Goal: Task Accomplishment & Management: Complete application form

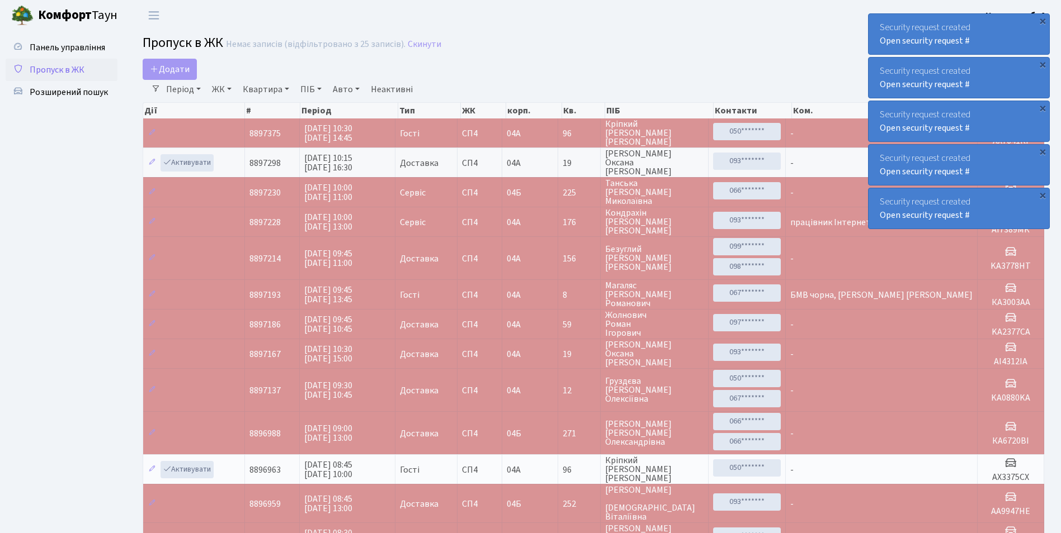
select select "25"
click at [85, 149] on ul "Панель управління Пропуск в ЖК Розширений пошук" at bounding box center [62, 425] width 112 height 779
click at [200, 86] on link "Період" at bounding box center [184, 89] width 44 height 19
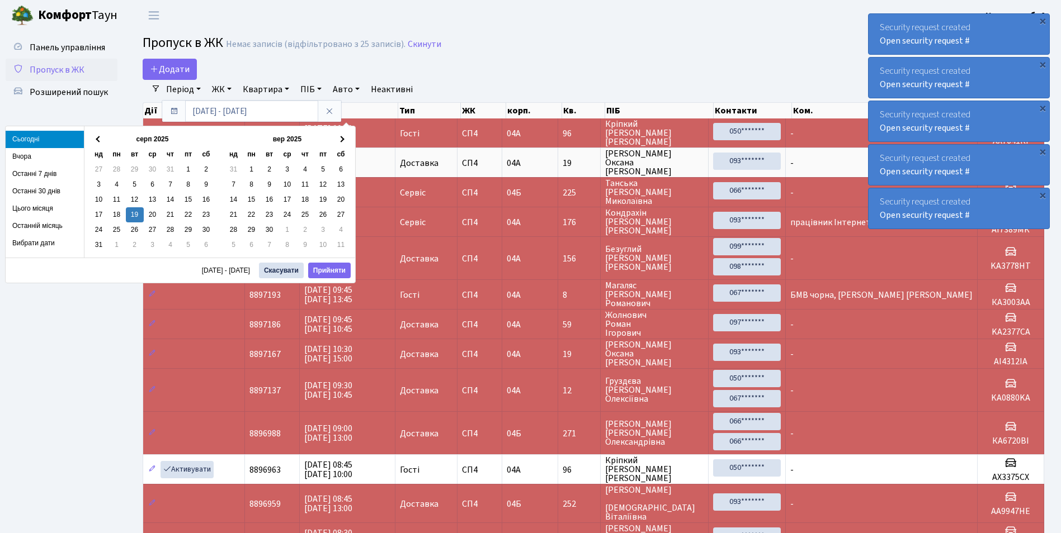
click at [103, 353] on ul "Панель управління Пропуск в ЖК Розширений пошук" at bounding box center [62, 425] width 112 height 779
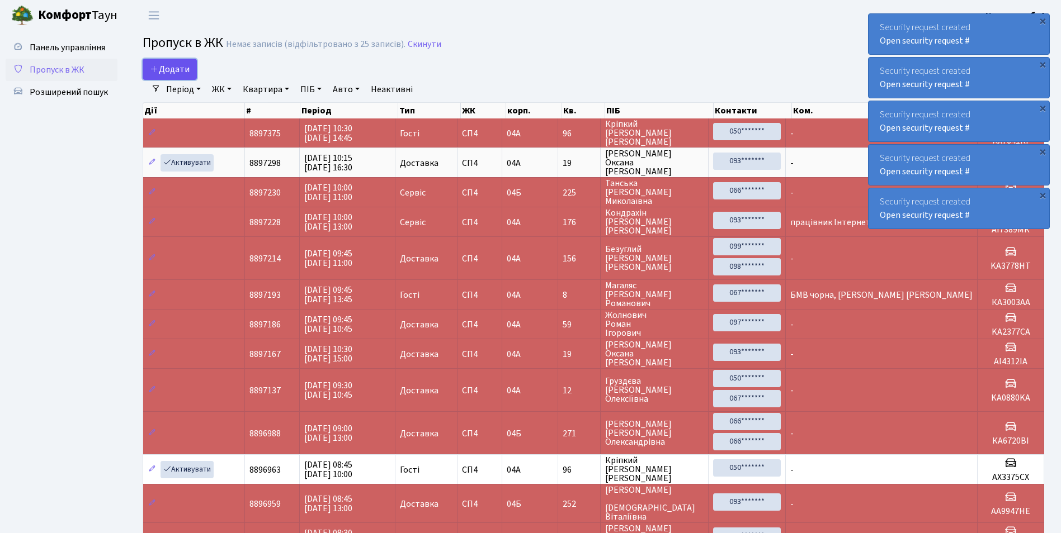
click at [171, 70] on span "Додати" at bounding box center [170, 69] width 40 height 12
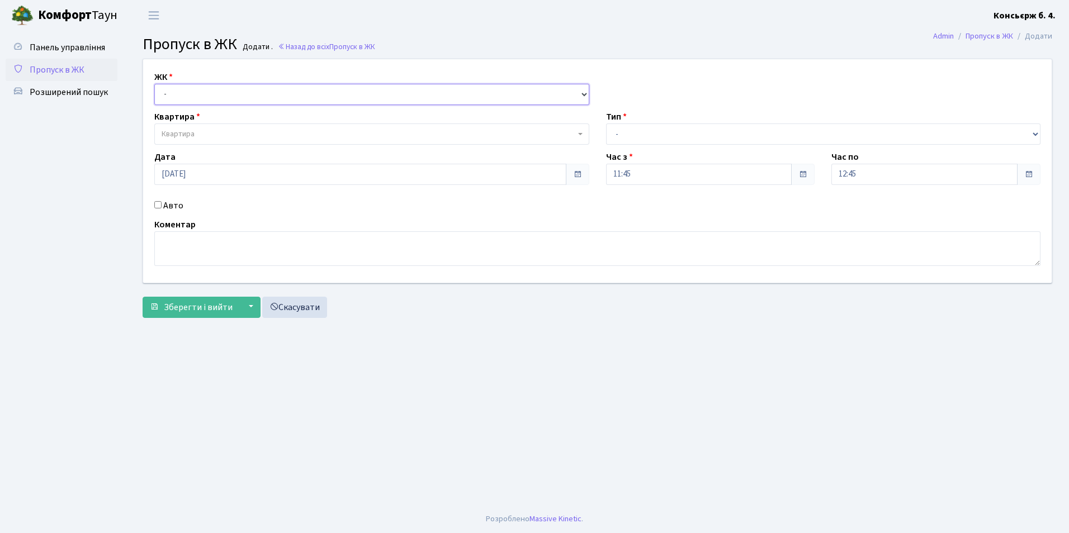
click at [566, 98] on select "- СП4, Столичне шосе, 5" at bounding box center [371, 94] width 435 height 21
select select "325"
click at [154, 84] on select "- СП4, Столичне шосе, 5" at bounding box center [371, 94] width 435 height 21
select select
click at [549, 140] on span "Квартира" at bounding box center [369, 134] width 414 height 11
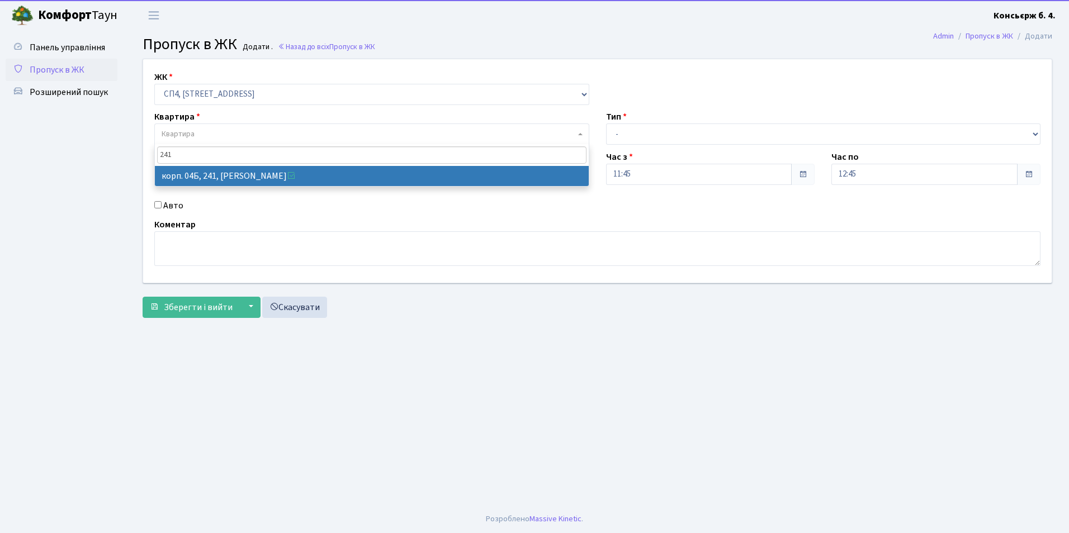
type input "241"
select select "21269"
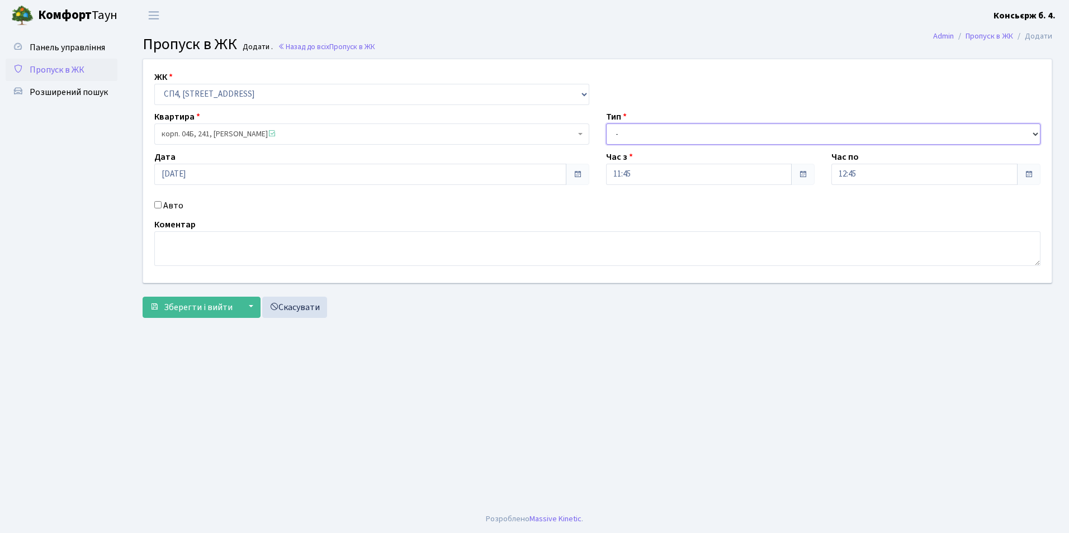
click at [1032, 135] on select "- Доставка Таксі Гості Сервіс" at bounding box center [823, 134] width 435 height 21
select select "1"
click at [606, 124] on select "- Доставка Таксі Гості Сервіс" at bounding box center [823, 134] width 435 height 21
click at [892, 176] on input "12:45" at bounding box center [924, 174] width 186 height 21
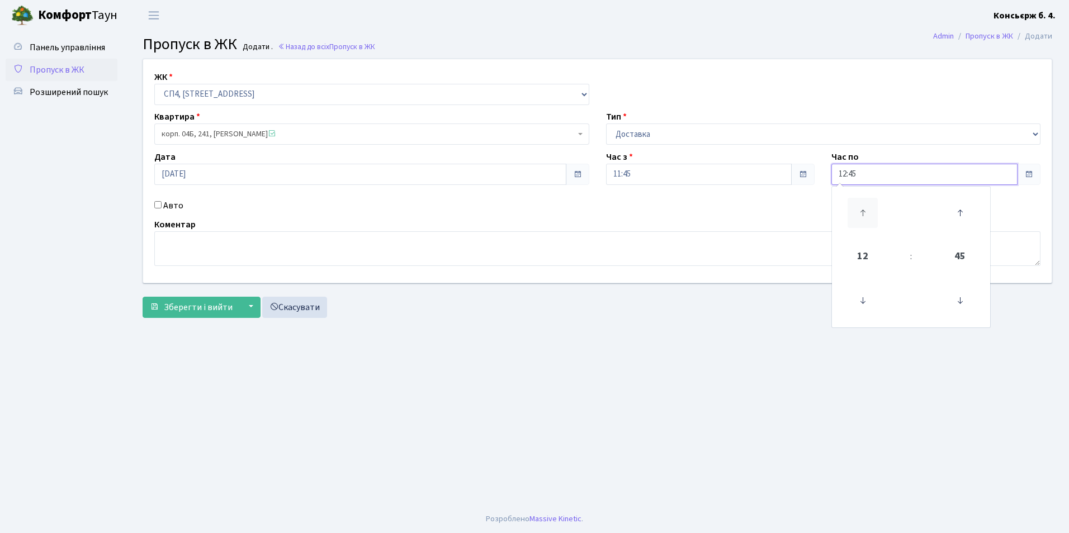
click at [862, 212] on icon at bounding box center [863, 213] width 30 height 30
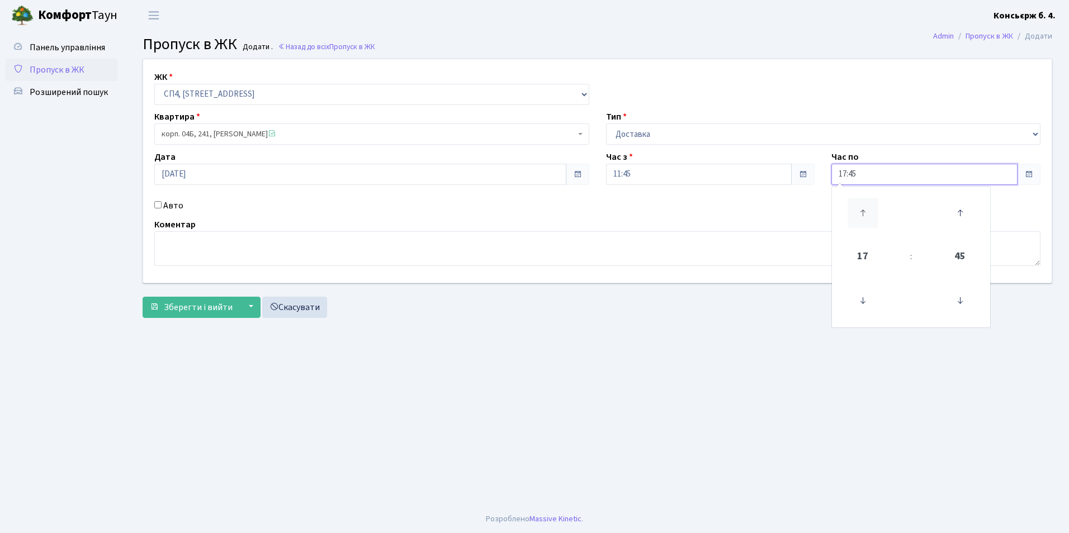
click at [862, 212] on icon at bounding box center [863, 213] width 30 height 30
type input "19:45"
click at [650, 375] on main "Admin Пропуск в ЖК Додати Пропуск в ЖК Додати . Назад до всіх Пропуск в ЖК ЖК -…" at bounding box center [597, 268] width 943 height 475
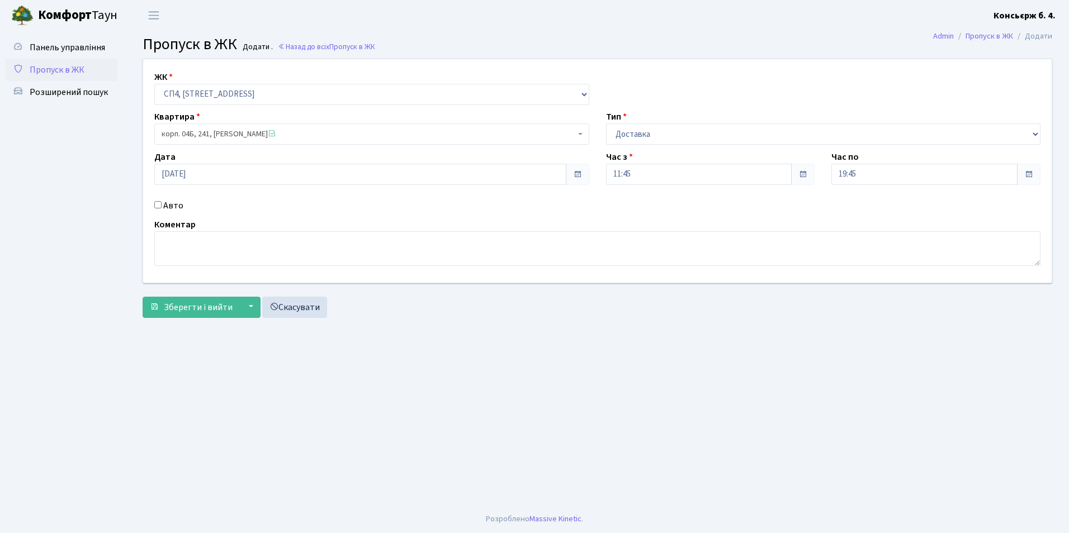
click at [155, 203] on input "Авто" at bounding box center [157, 204] width 7 height 7
checkbox input "true"
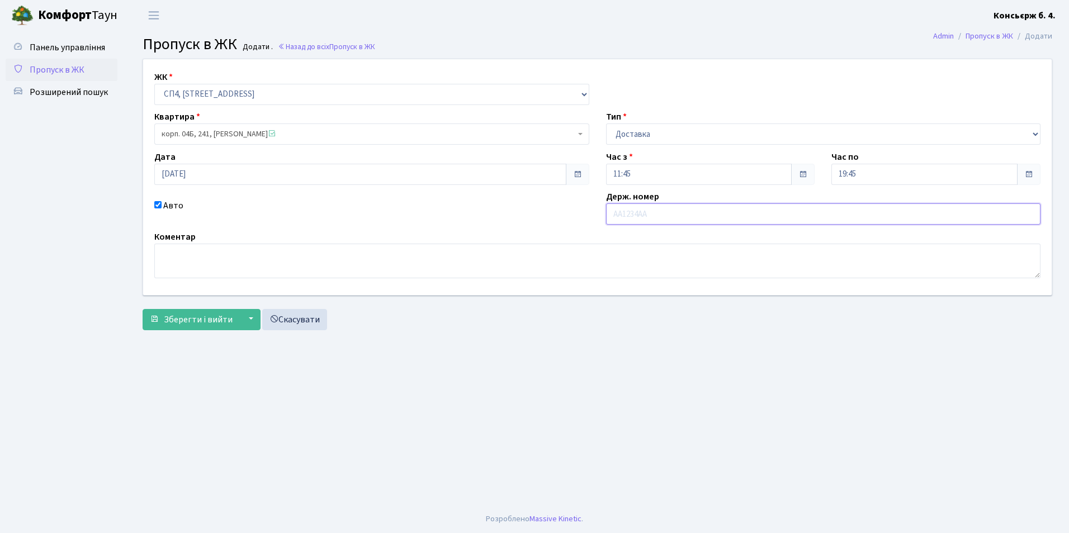
click at [630, 214] on input "text" at bounding box center [823, 214] width 435 height 21
type input "AA5240TI"
click at [197, 316] on span "Зберегти і вийти" at bounding box center [198, 320] width 69 height 12
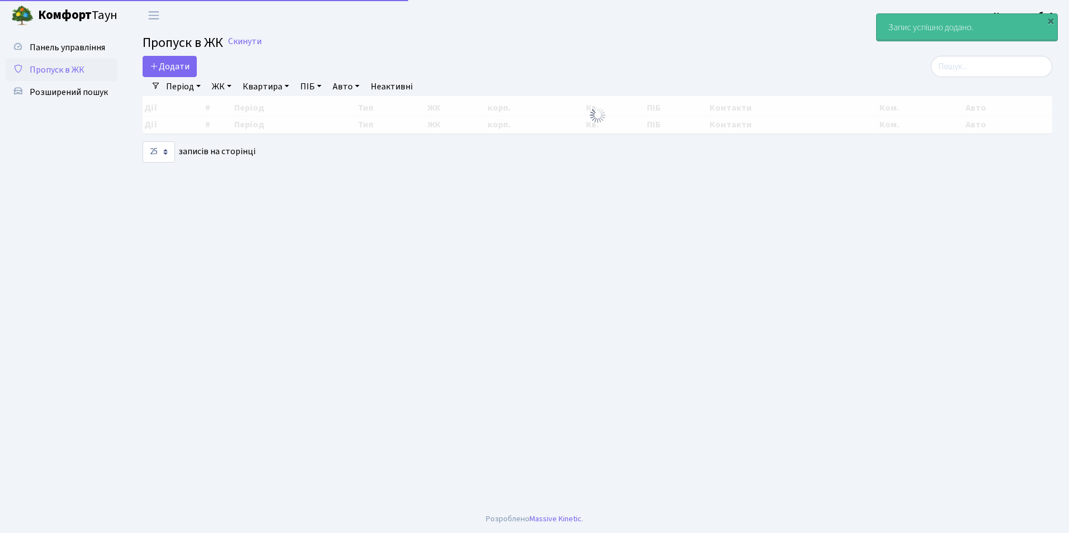
select select "25"
